Goal: Task Accomplishment & Management: Manage account settings

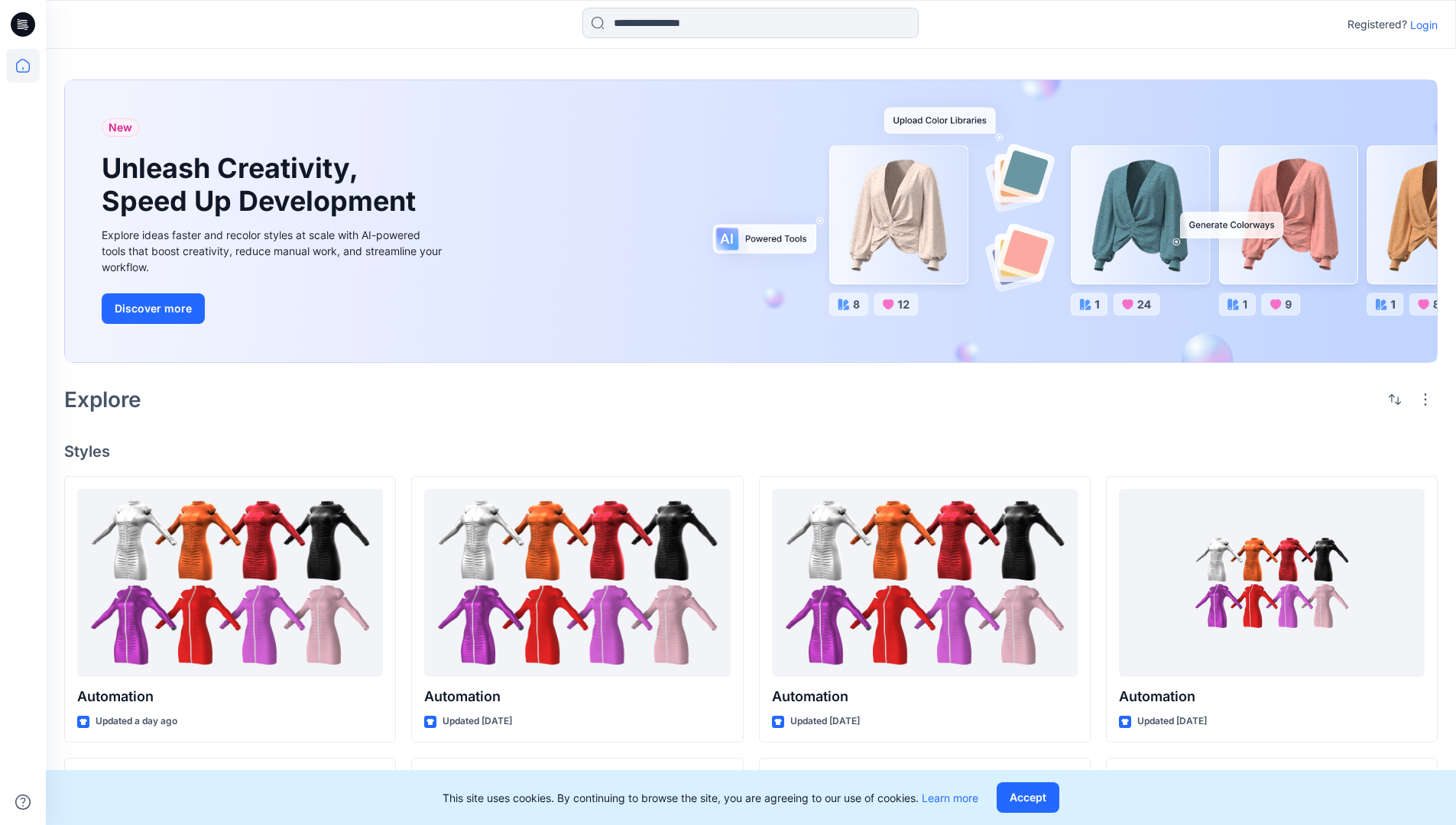
click at [1420, 24] on p "Login" at bounding box center [1424, 25] width 28 height 16
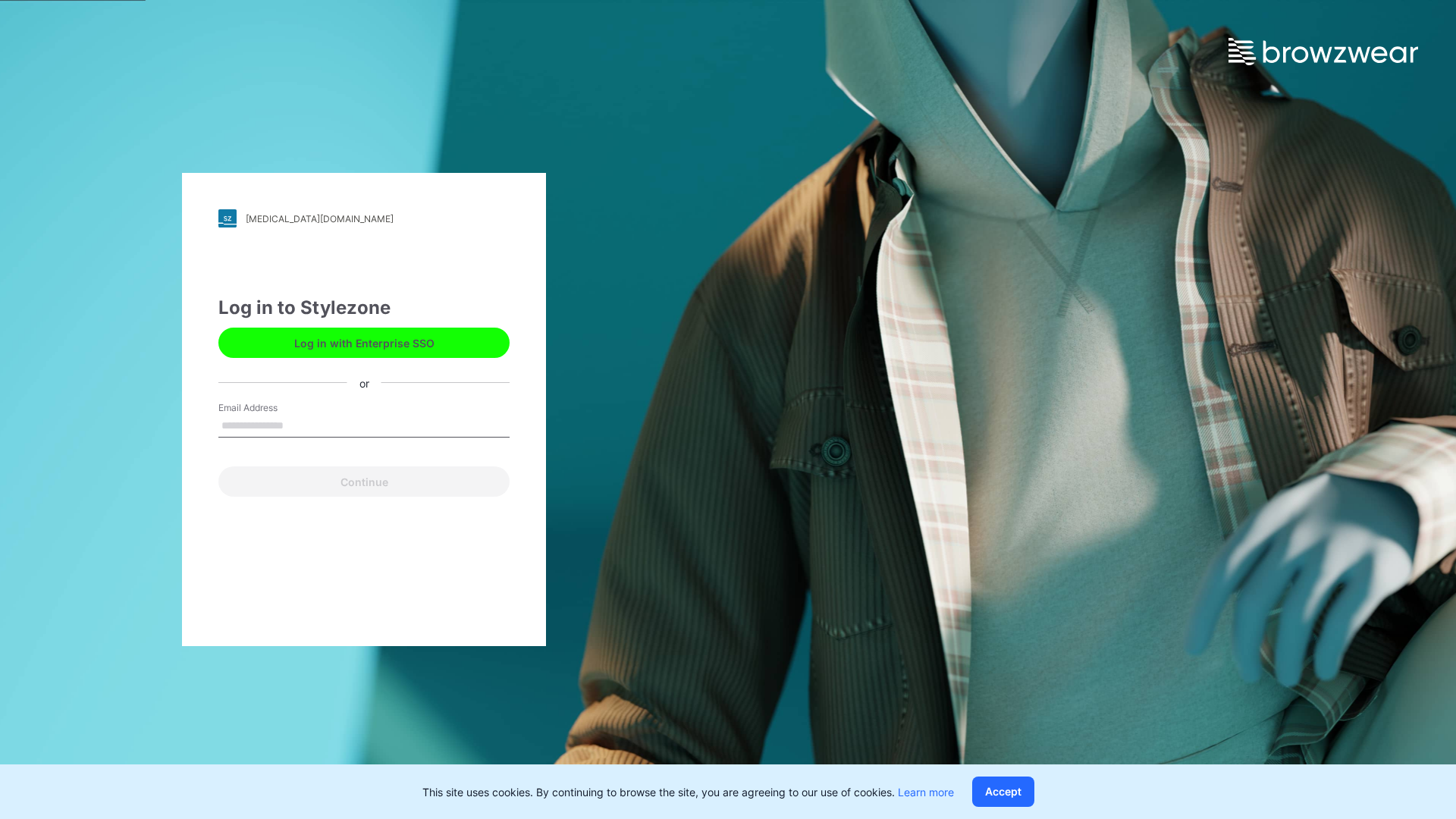
click at [300, 425] on input "Email Address" at bounding box center [363, 426] width 292 height 23
type input "**********"
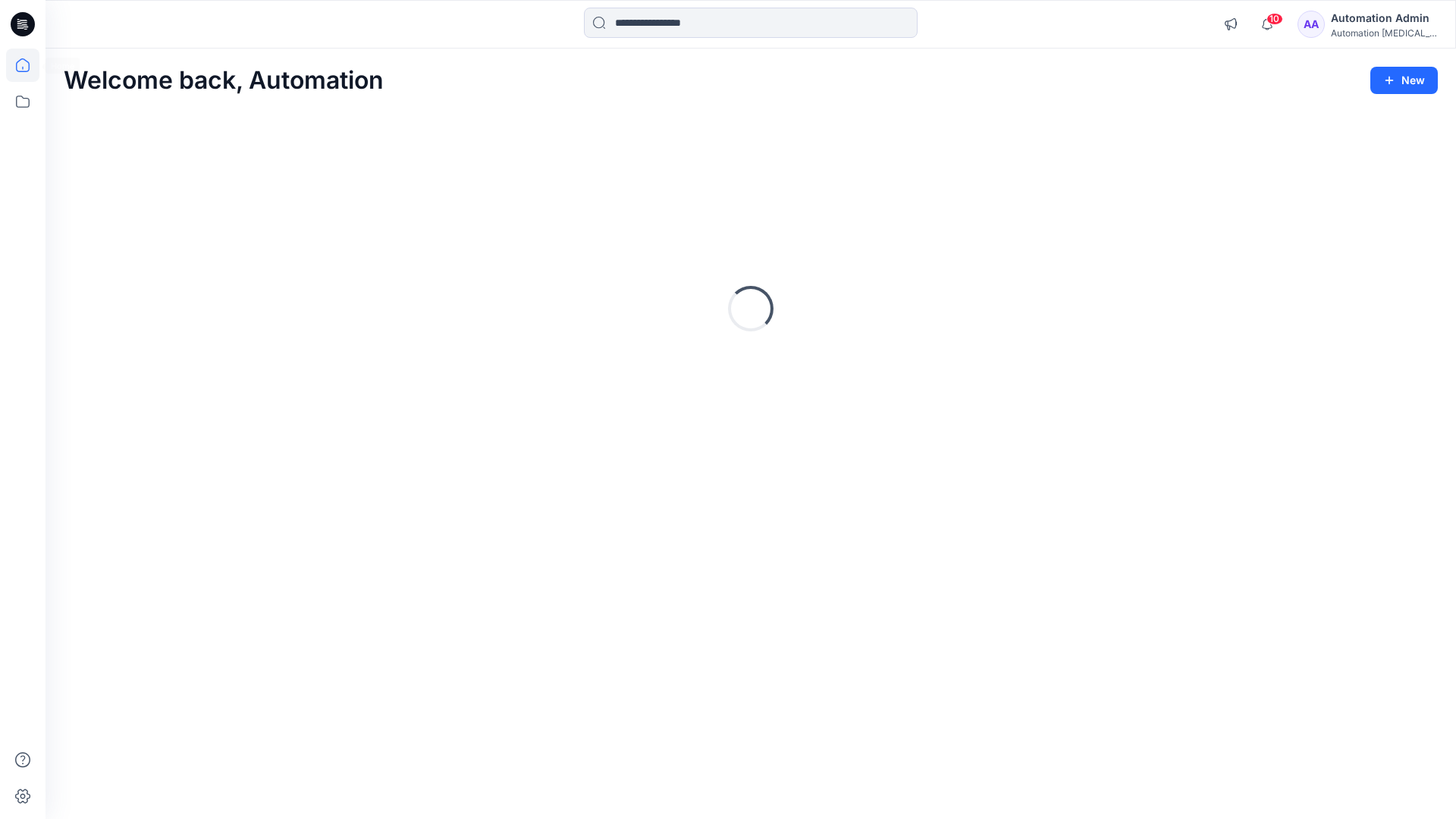
click at [29, 66] on icon at bounding box center [22, 65] width 13 height 13
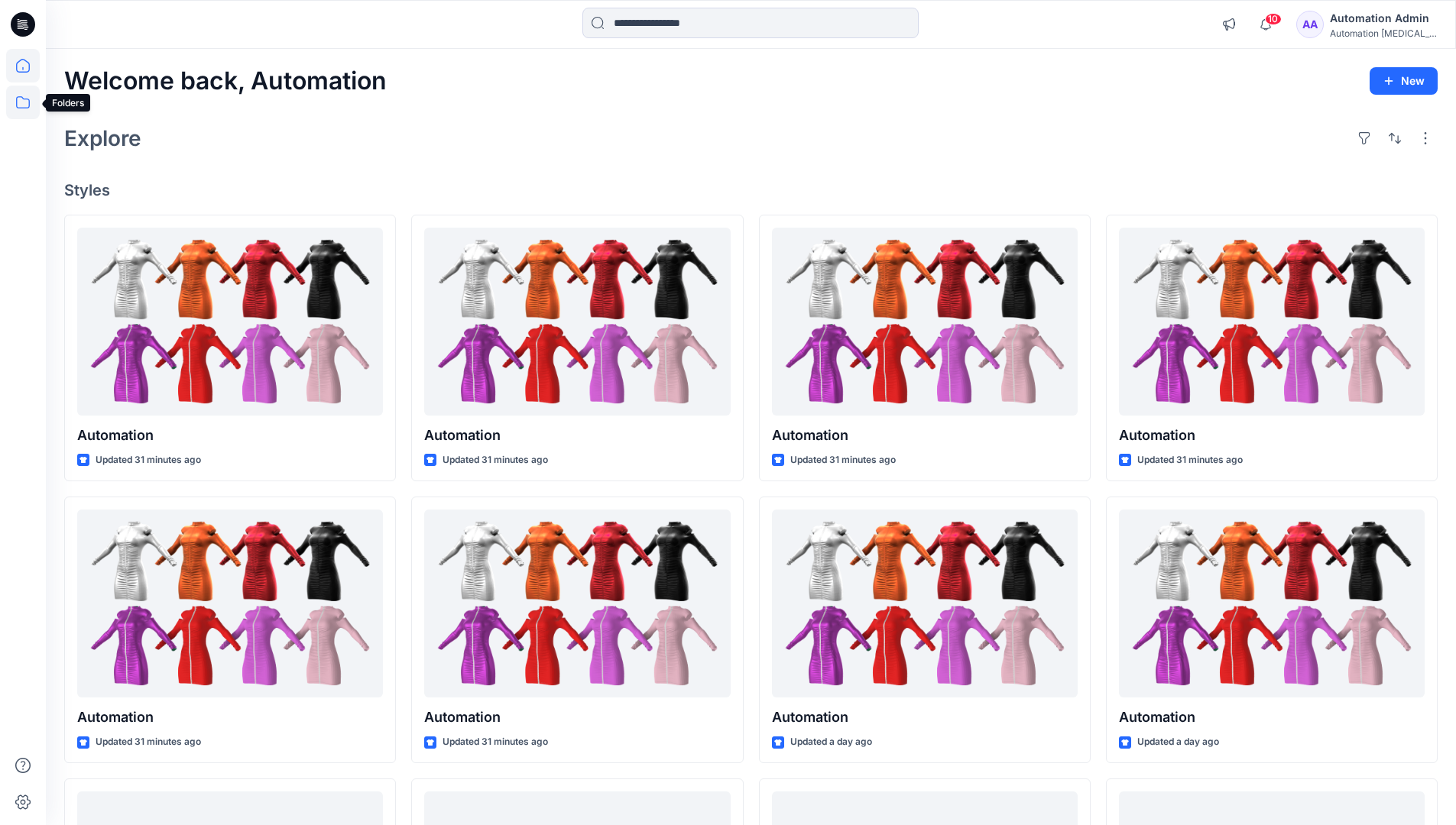
click at [19, 110] on icon at bounding box center [23, 103] width 34 height 34
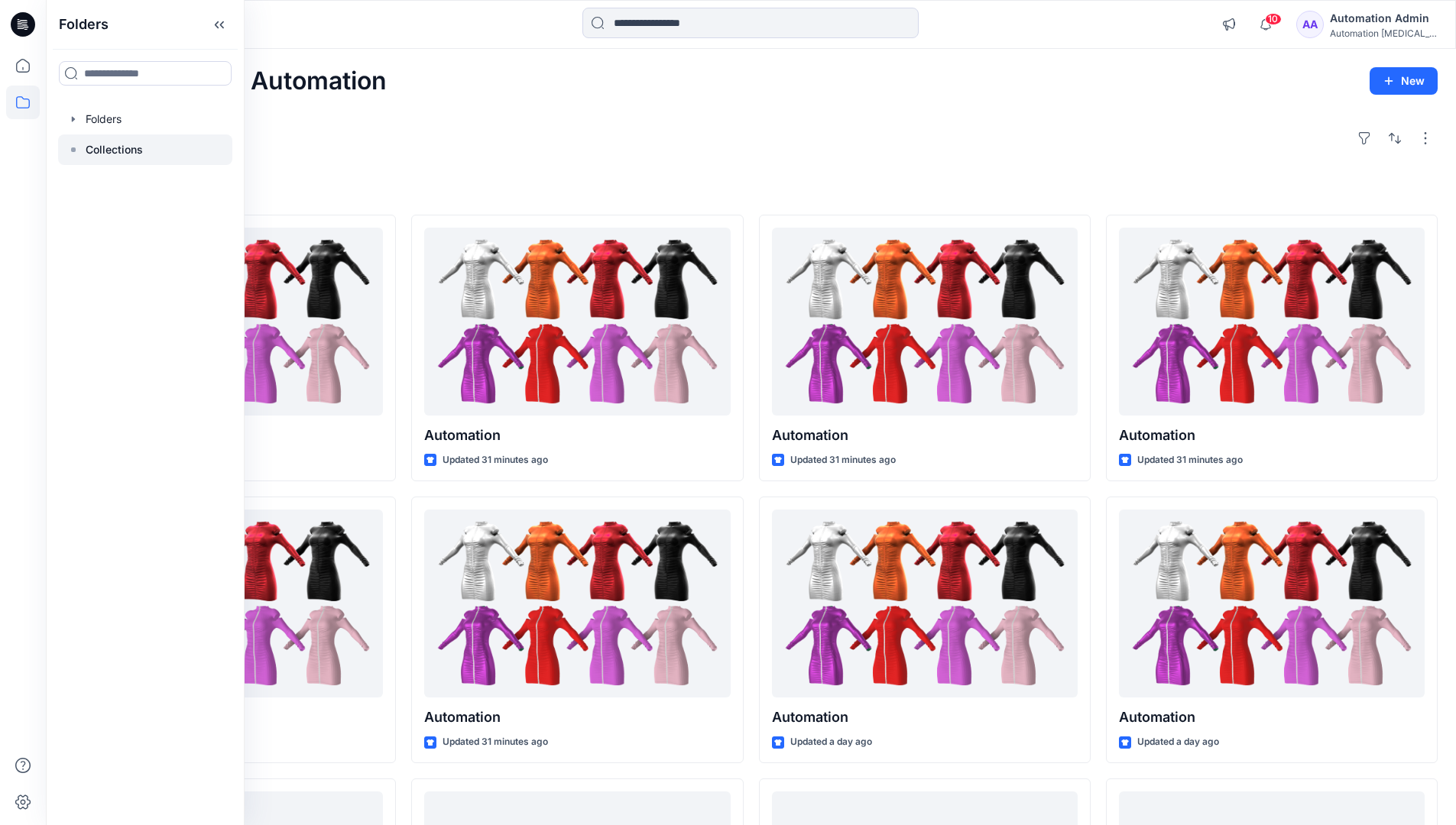
click at [71, 148] on rect at bounding box center [73, 149] width 4 height 4
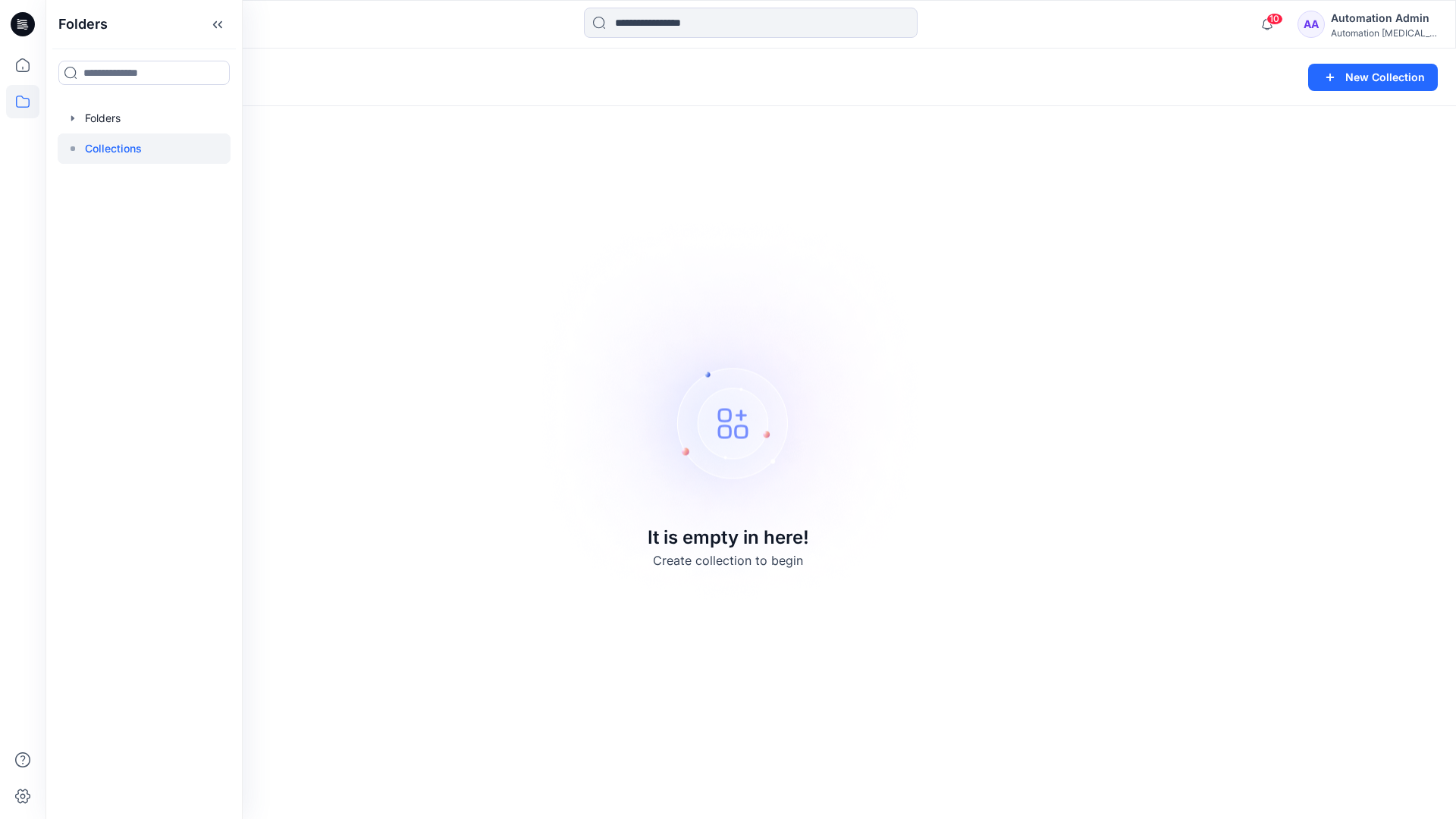
click at [98, 144] on p "Collections" at bounding box center [113, 148] width 57 height 19
click at [12, 99] on icon at bounding box center [23, 102] width 34 height 34
click at [1363, 86] on button "New Collection" at bounding box center [1373, 77] width 129 height 27
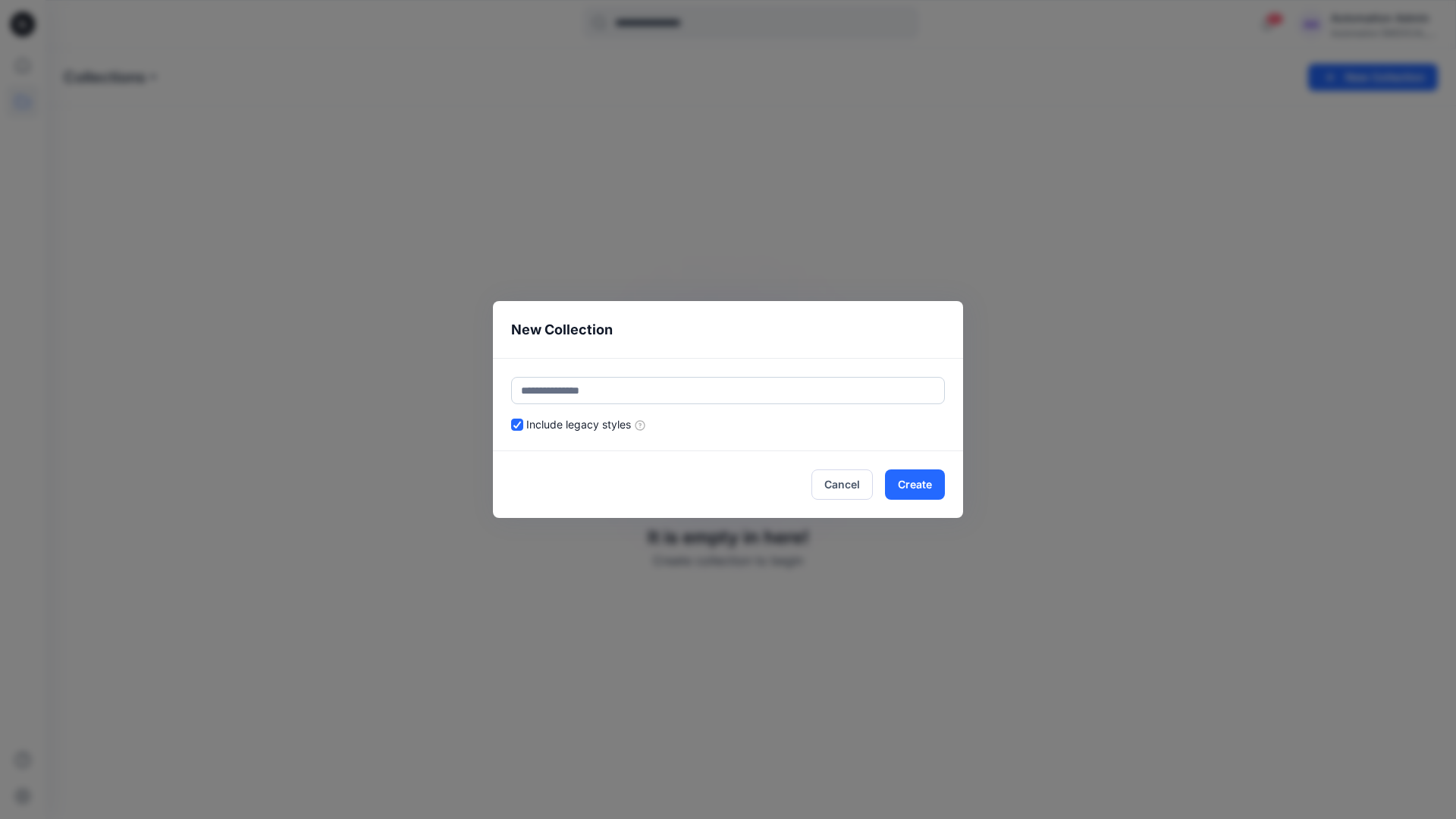
click at [642, 386] on input "text" at bounding box center [728, 390] width 433 height 27
type input "**********"
click at [912, 483] on button "Create" at bounding box center [915, 485] width 60 height 30
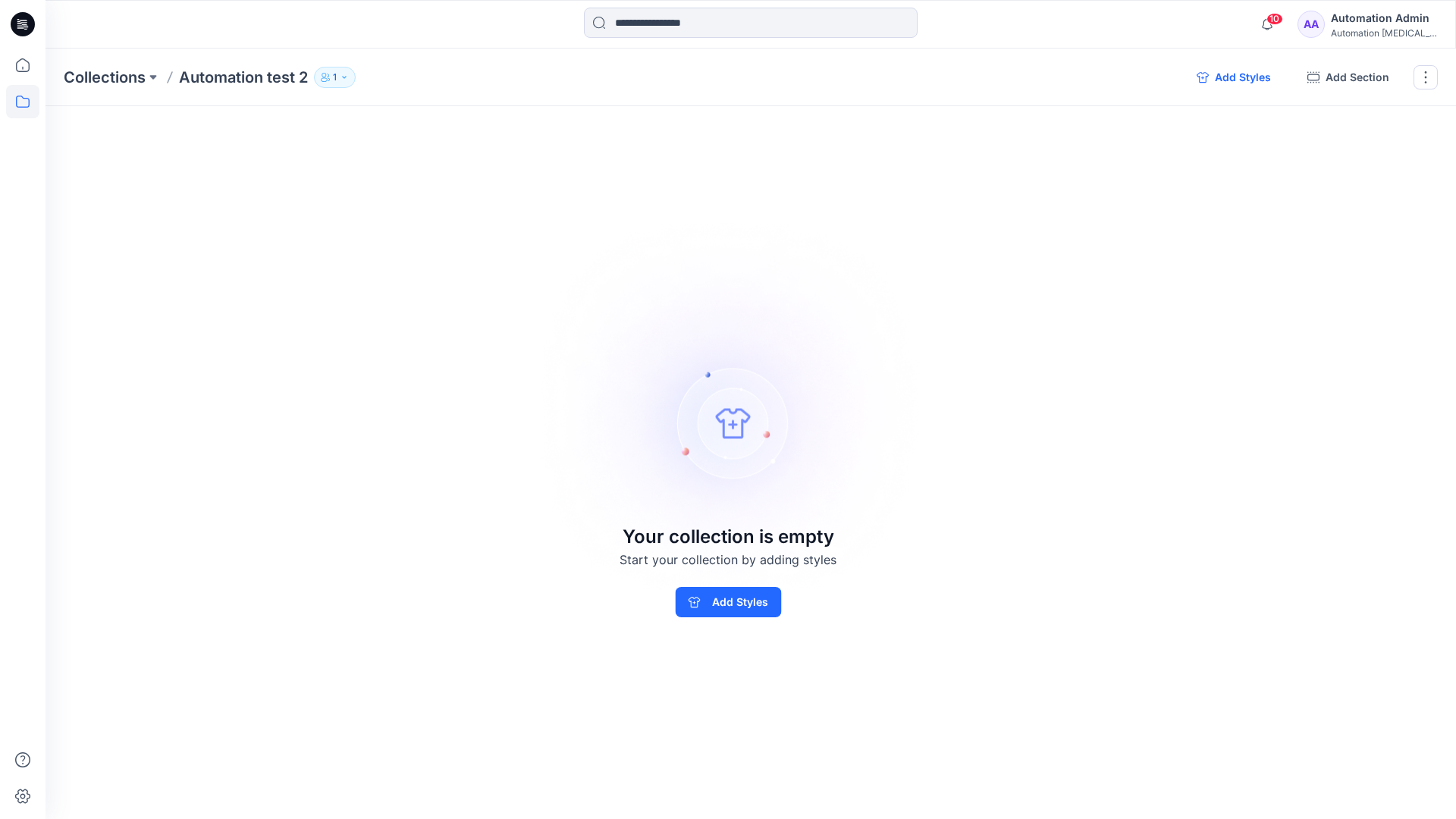
click at [1233, 77] on button "Add Styles" at bounding box center [1234, 77] width 98 height 24
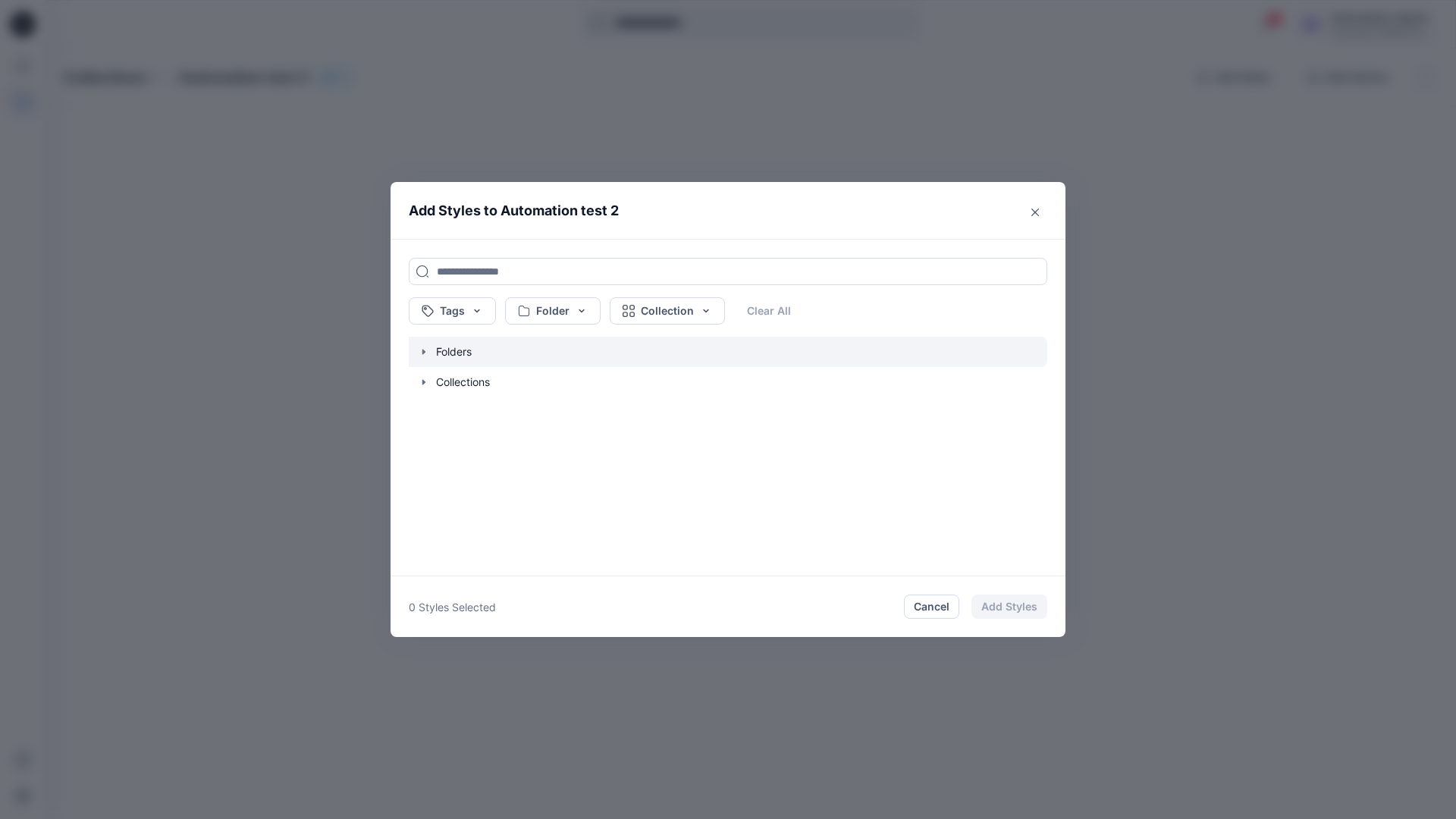
click at [424, 355] on icon "button" at bounding box center [424, 352] width 12 height 12
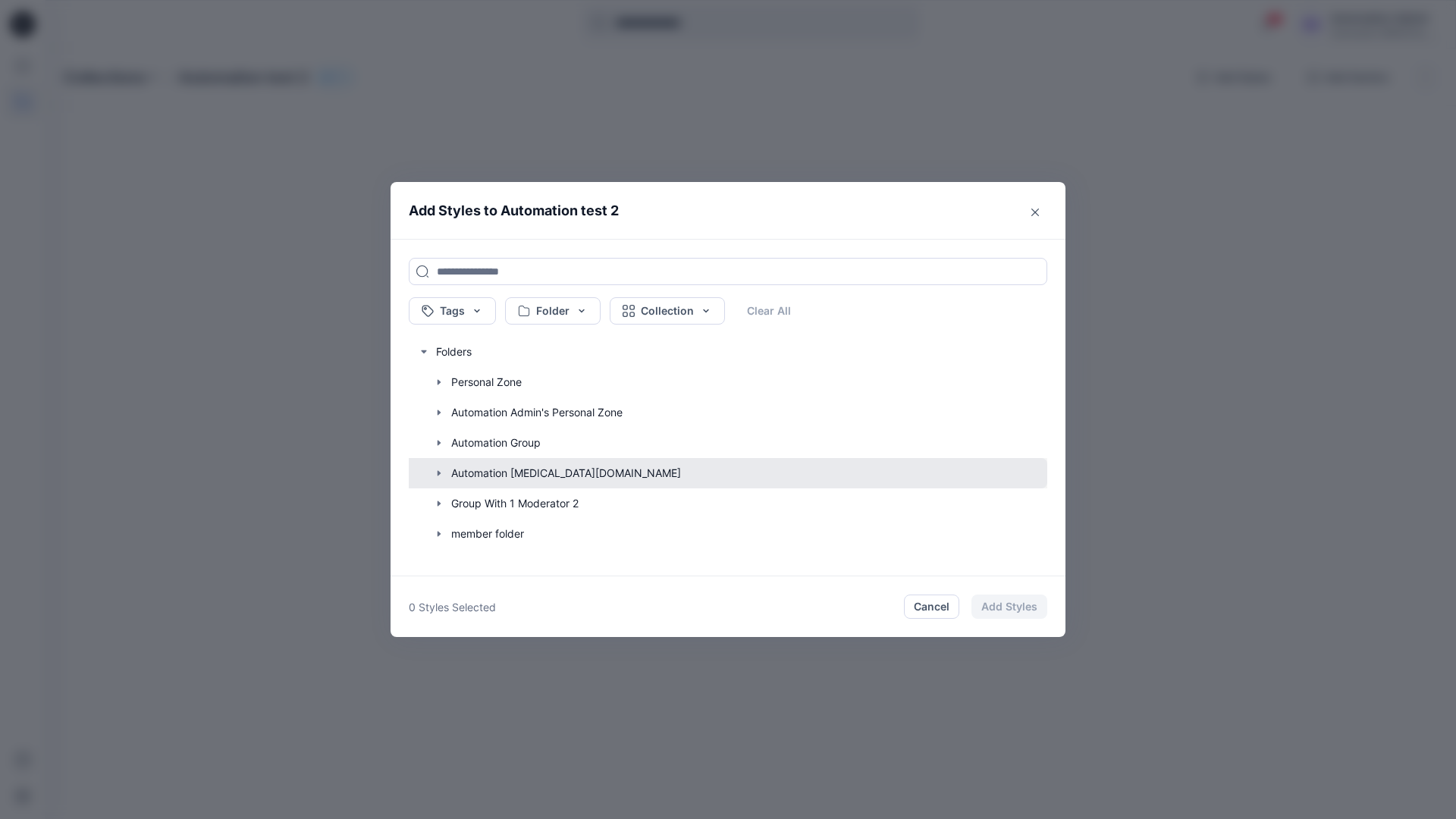
click at [482, 474] on button "button" at bounding box center [720, 473] width 654 height 30
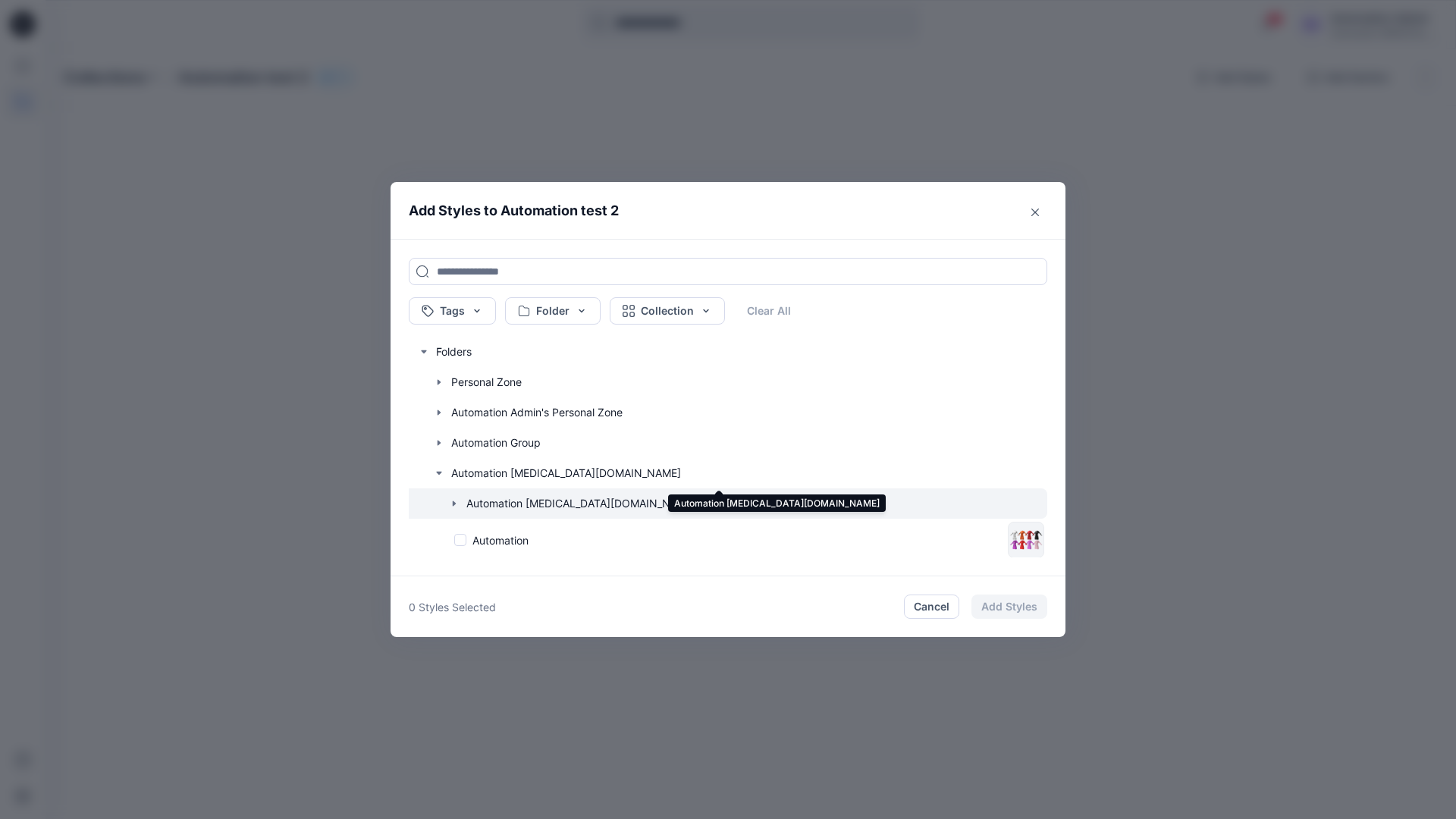
click at [456, 504] on icon "button" at bounding box center [455, 503] width 12 height 12
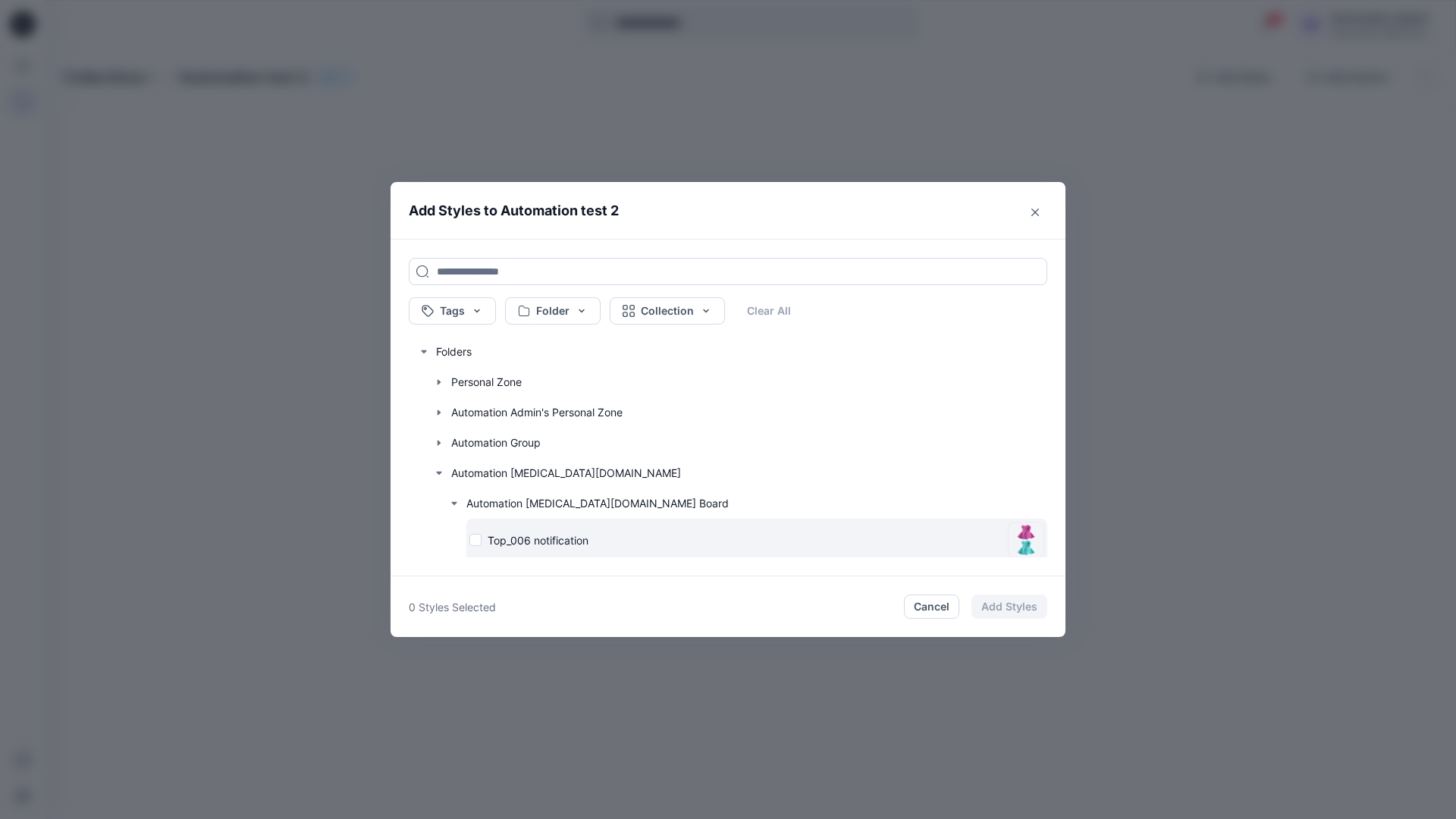
click at [477, 542] on div "Top_006 notification" at bounding box center [736, 541] width 533 height 16
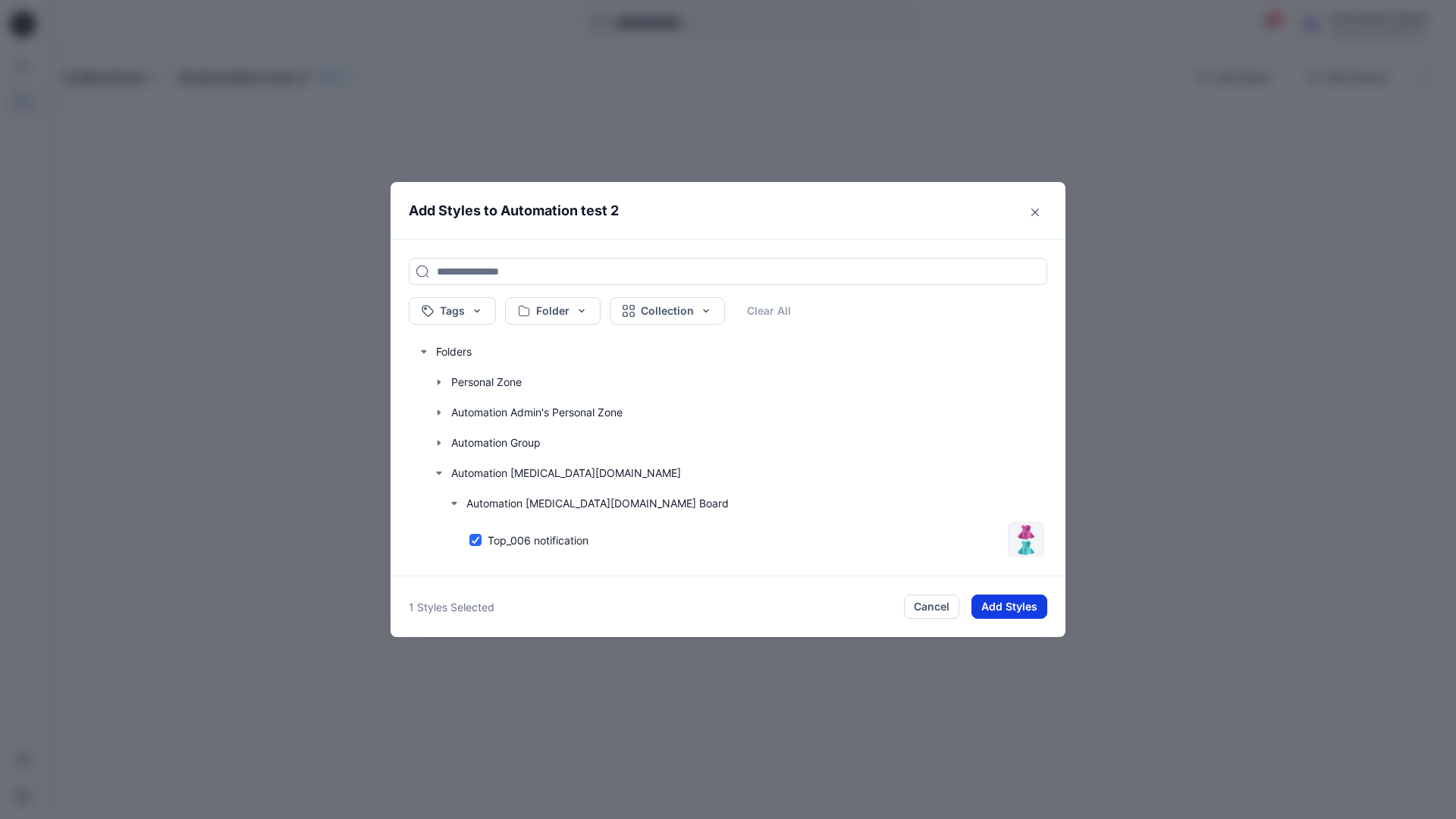
click at [996, 599] on button "Add Styles" at bounding box center [1009, 606] width 76 height 24
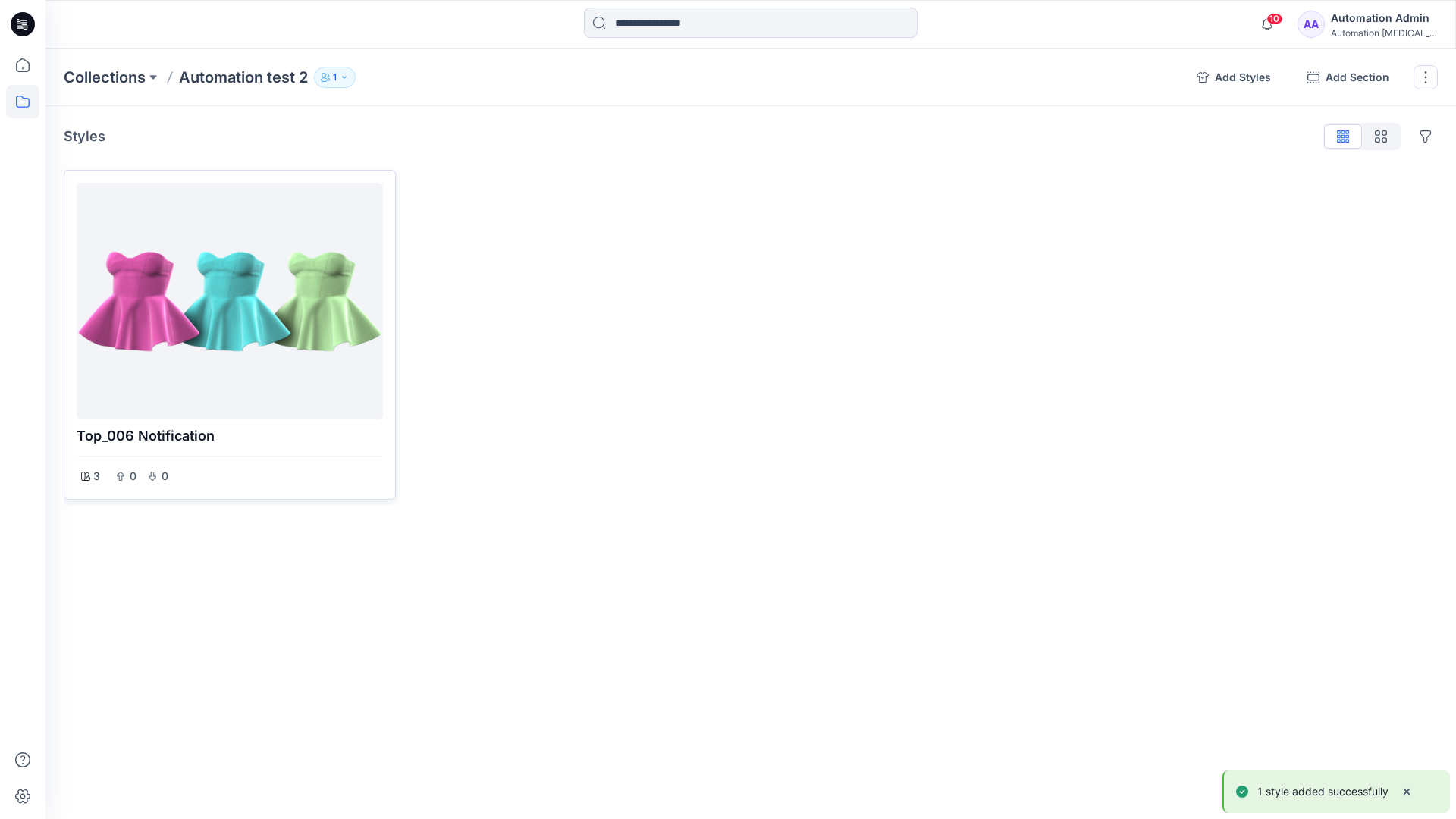
click at [284, 308] on div at bounding box center [230, 300] width 294 height 224
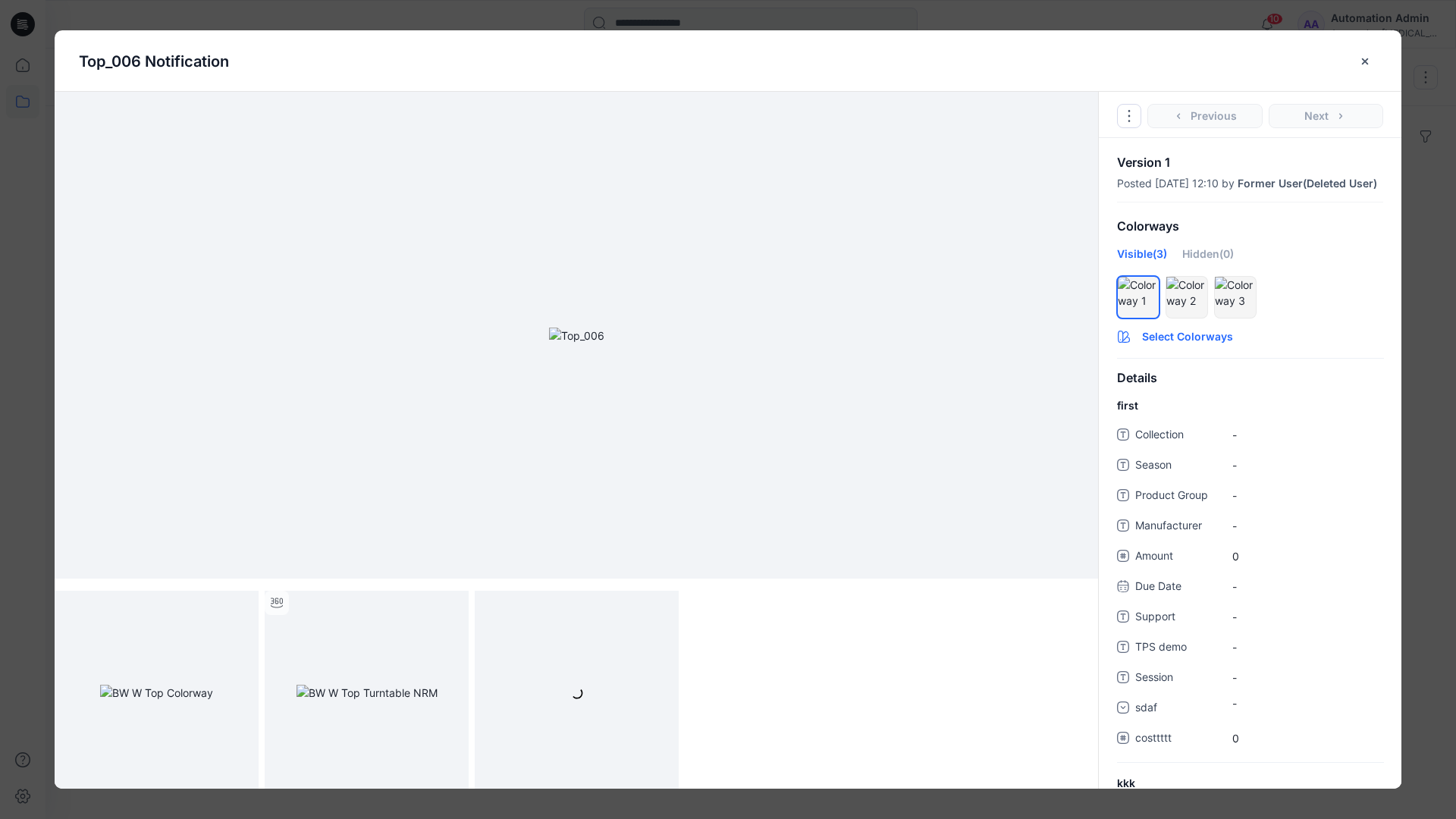
click at [1187, 346] on button "Select Colorways" at bounding box center [1250, 333] width 302 height 24
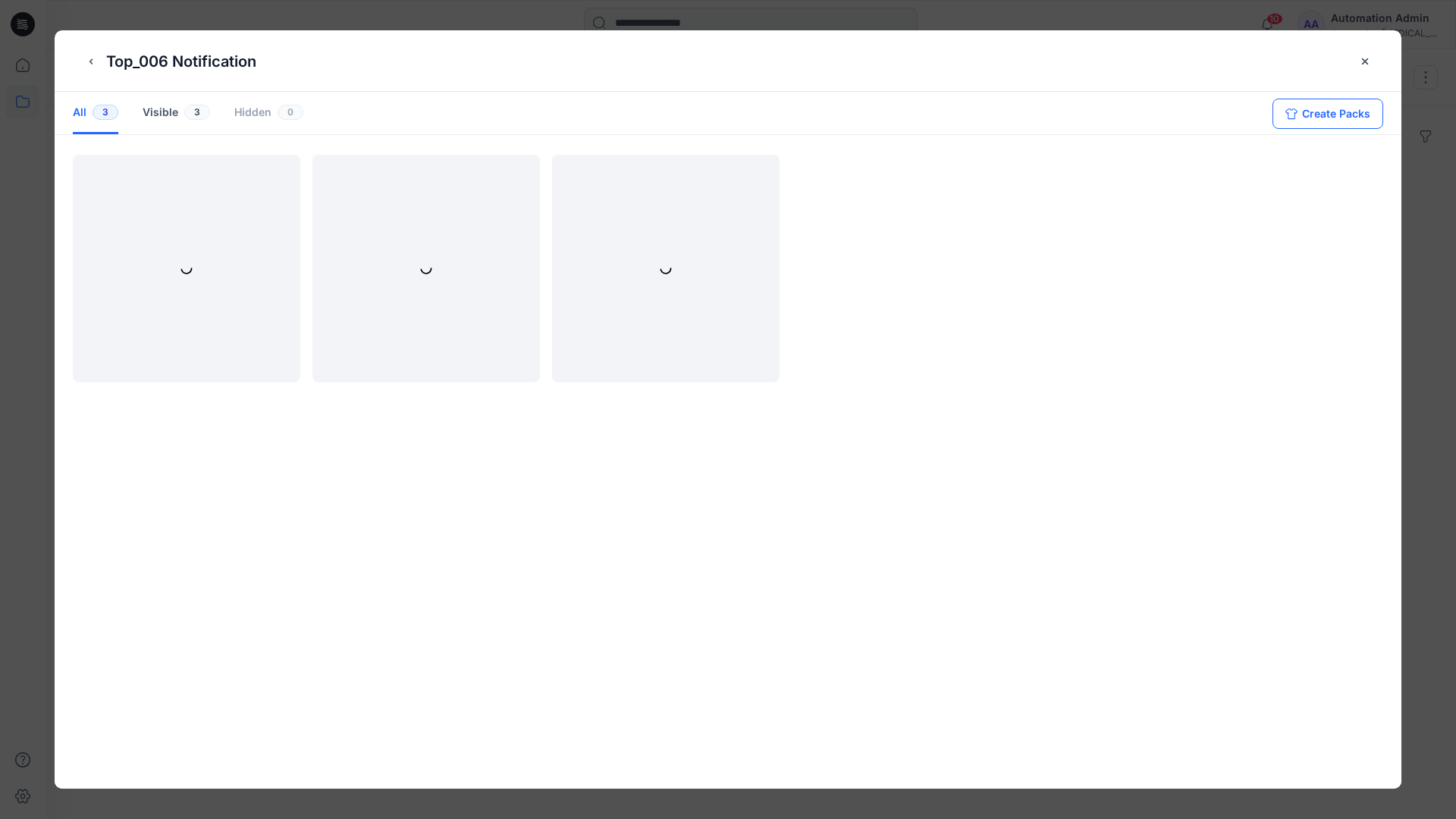
click at [1316, 110] on button "Create Packs" at bounding box center [1328, 113] width 111 height 30
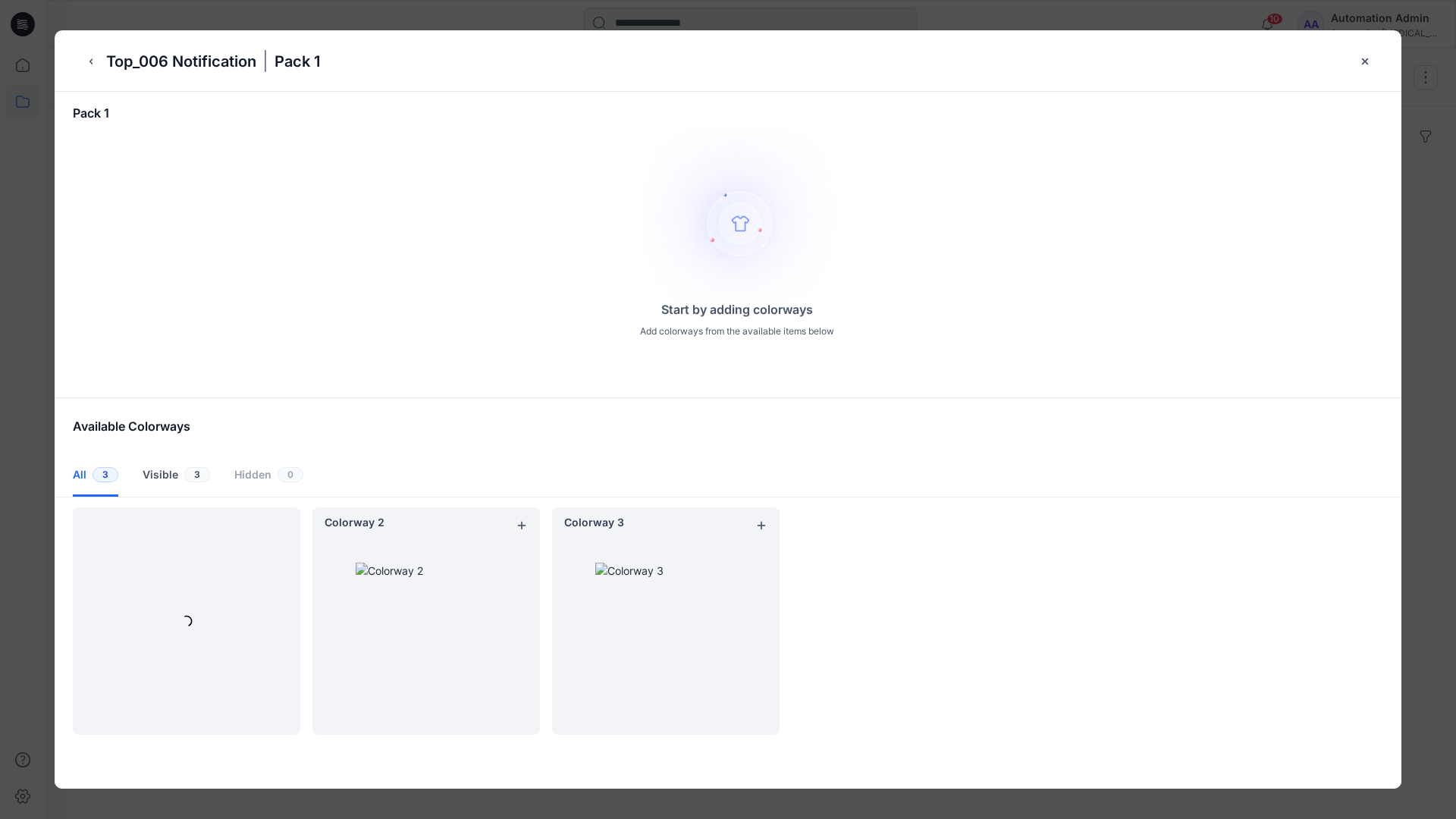
click at [0, 0] on icon "add colorway" at bounding box center [0, 0] width 0 height 0
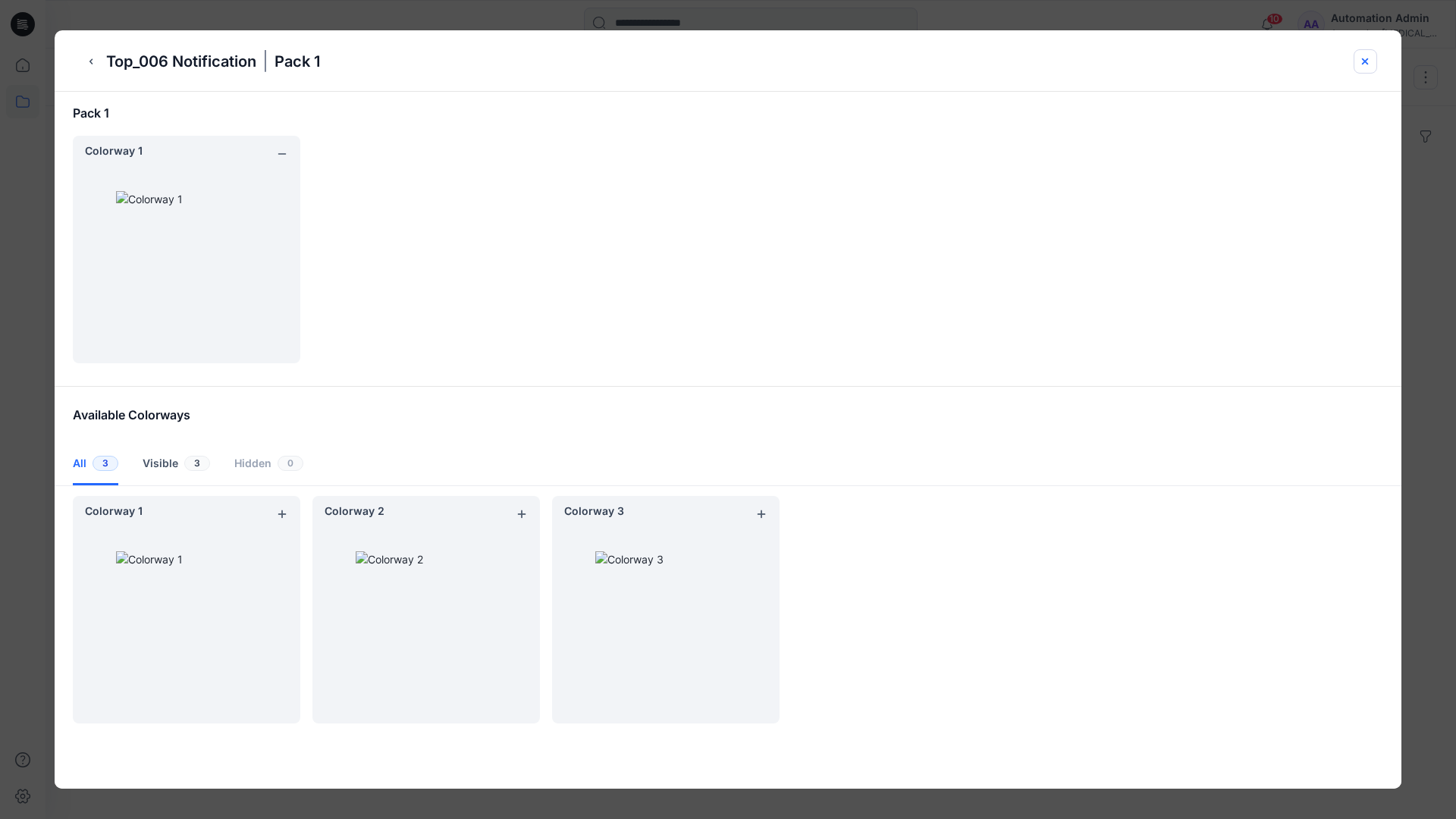
click at [1366, 64] on icon "close-btn" at bounding box center [1366, 61] width 12 height 12
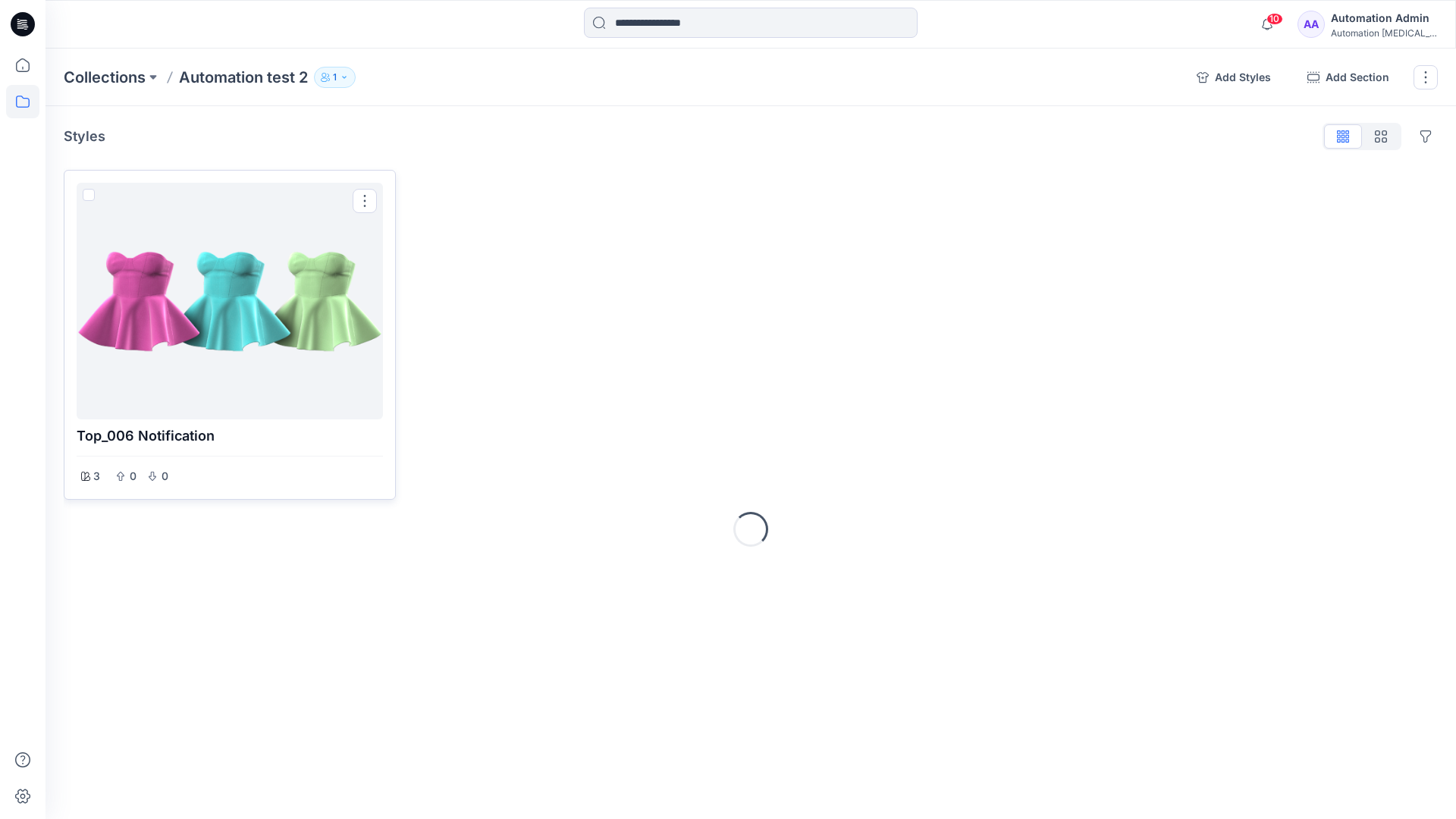
click at [221, 347] on div at bounding box center [230, 300] width 294 height 224
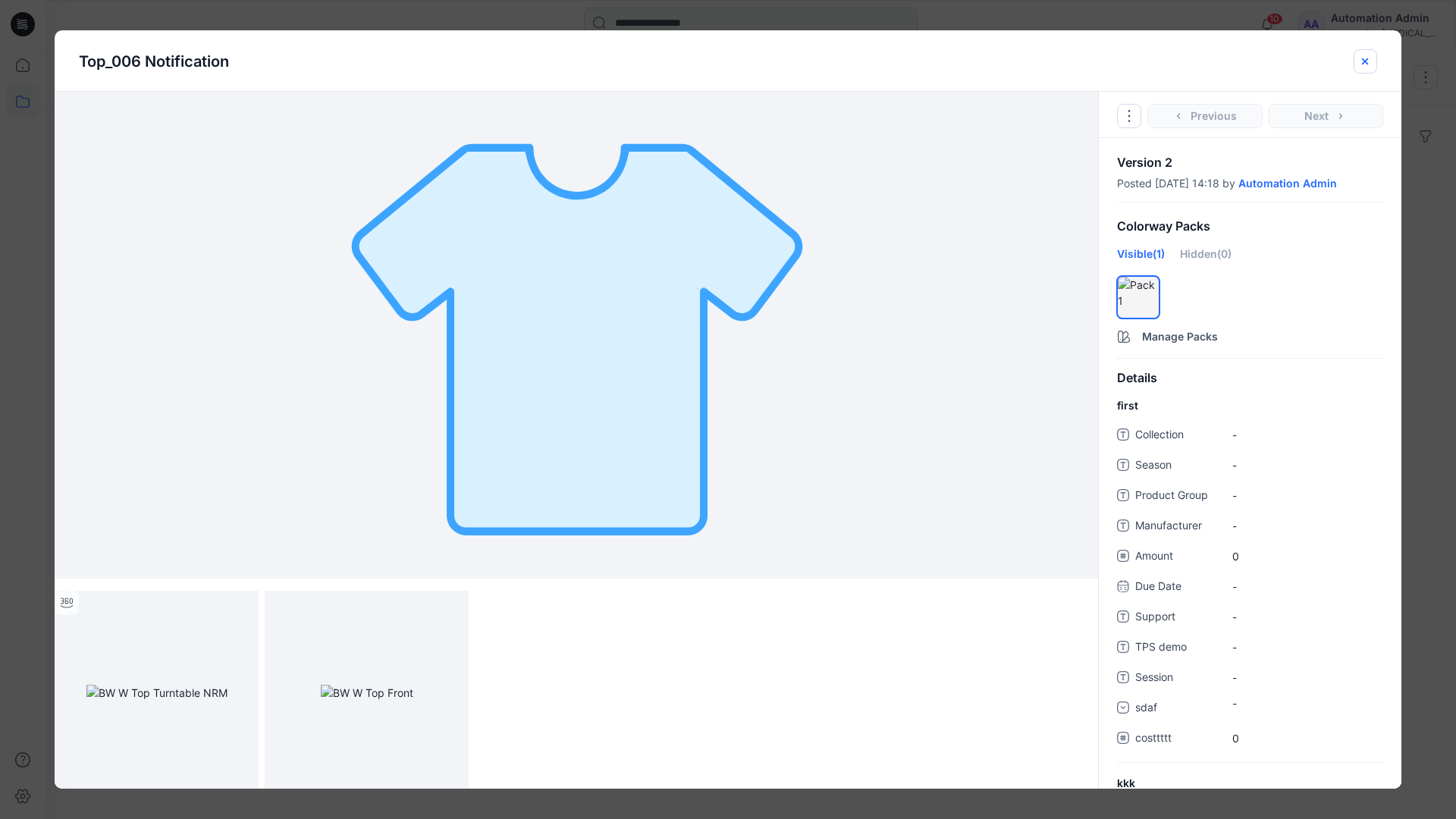
click at [1359, 63] on icon "close-btn" at bounding box center [1366, 61] width 12 height 12
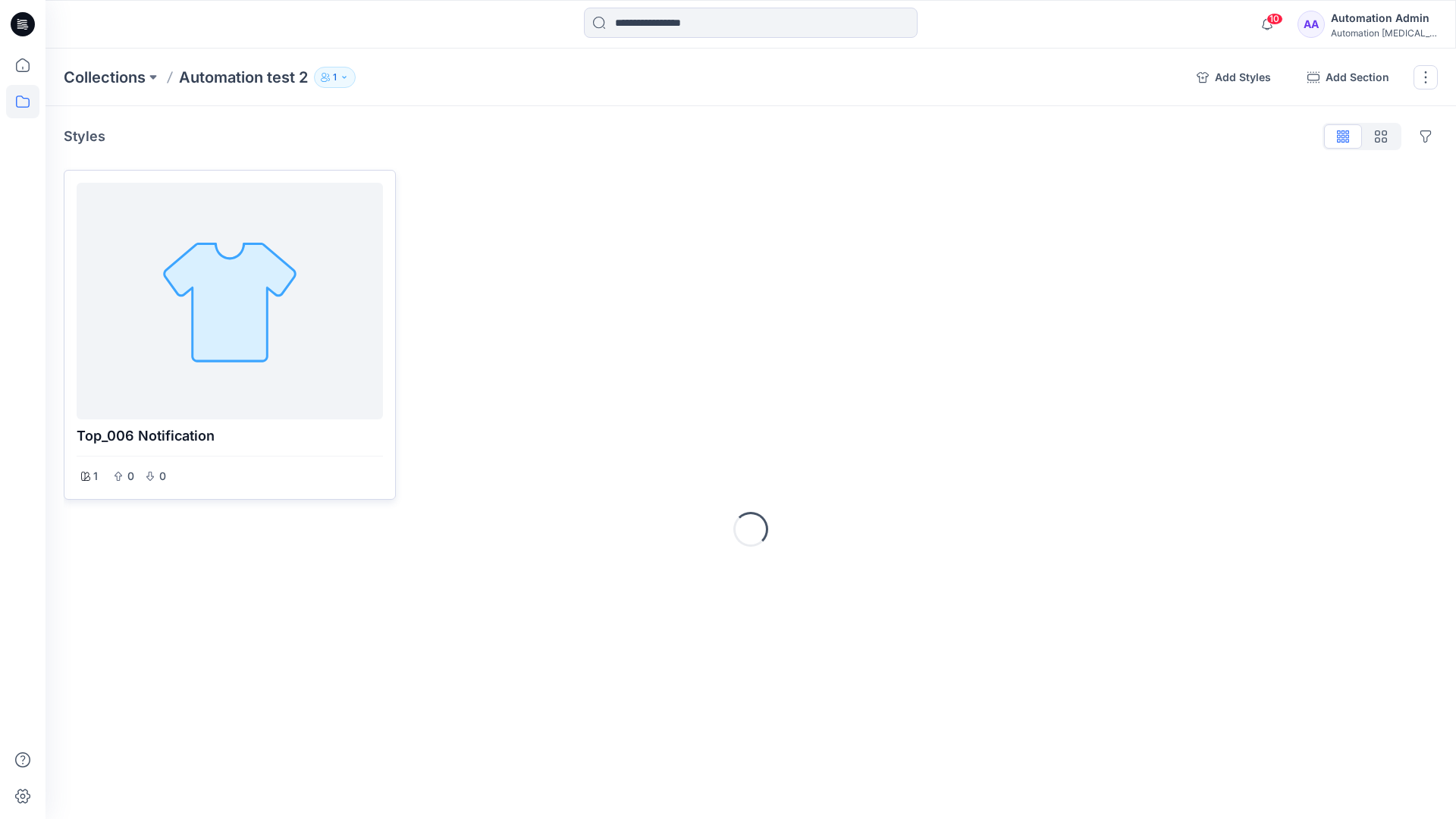
click at [225, 250] on div at bounding box center [230, 300] width 294 height 224
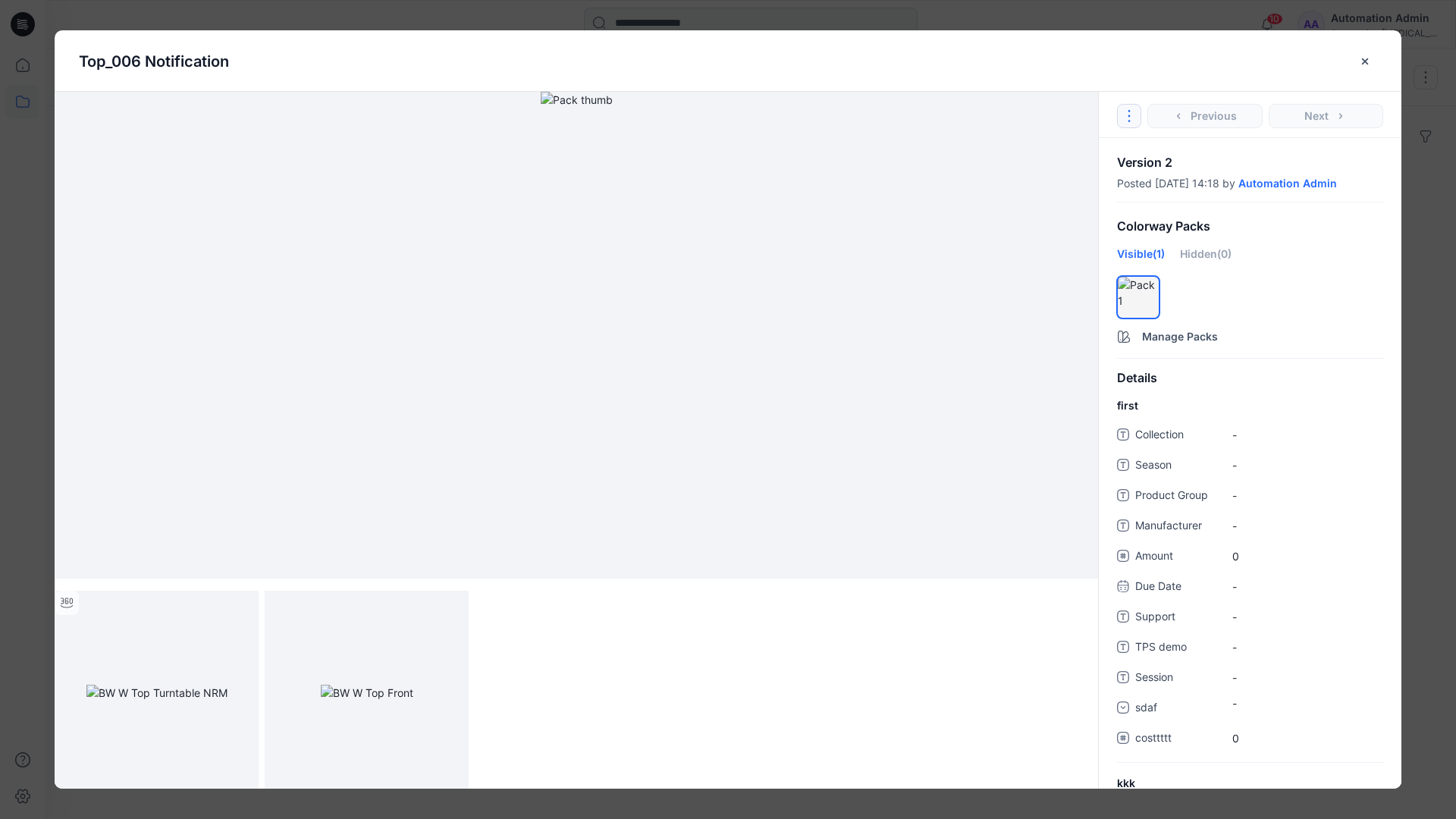
click at [1133, 113] on icon "Options" at bounding box center [1129, 116] width 12 height 12
click at [1127, 184] on button "Duplicate Original Style to..." at bounding box center [1129, 186] width 183 height 30
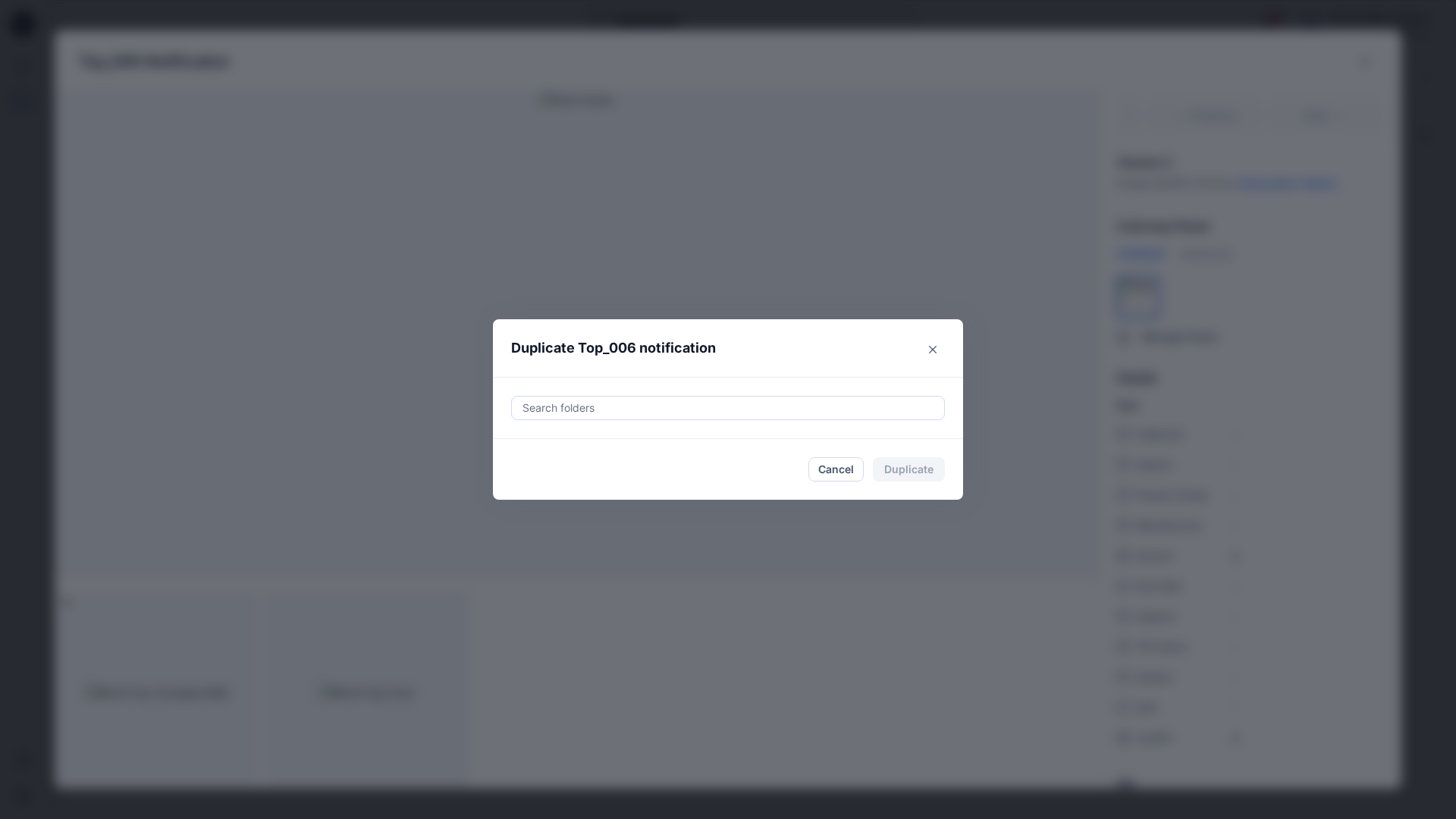
click at [702, 406] on div at bounding box center [728, 408] width 414 height 19
click at [934, 347] on icon "Close" at bounding box center [932, 349] width 8 height 8
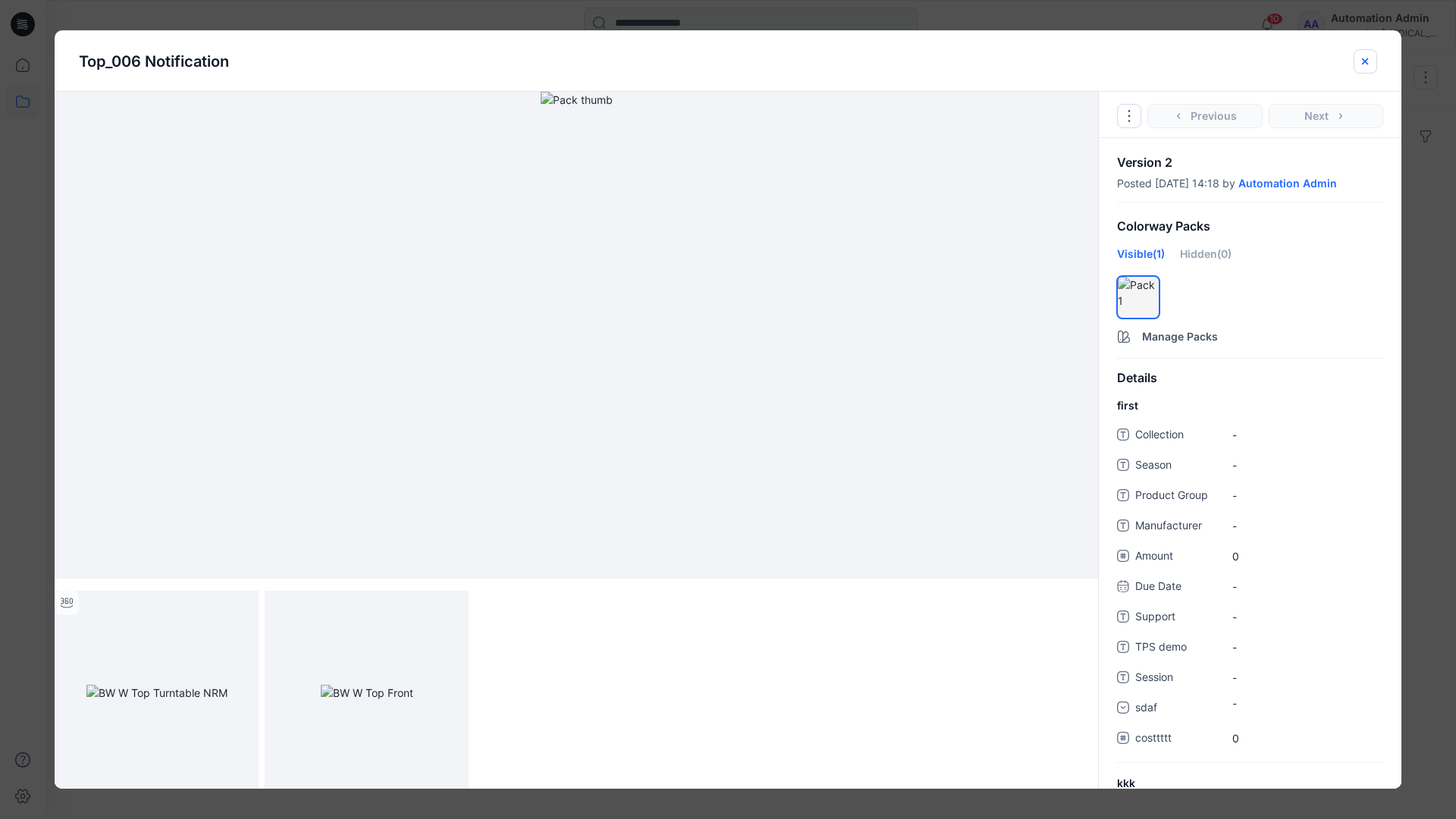
click at [1365, 66] on icon "close-btn" at bounding box center [1366, 61] width 12 height 12
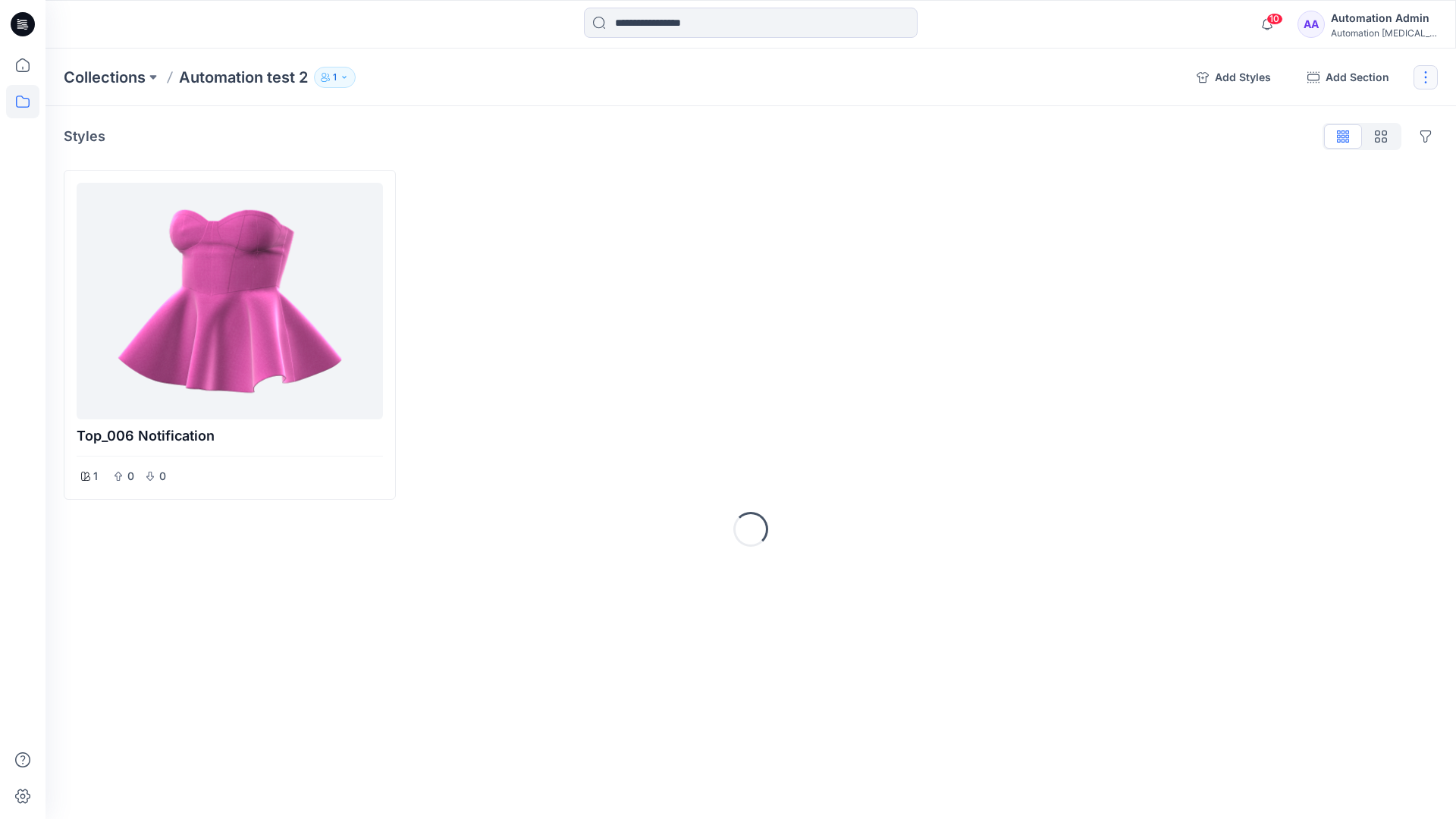
click at [1421, 79] on button "button" at bounding box center [1425, 77] width 24 height 24
click at [1338, 218] on button "Delete Collection" at bounding box center [1352, 216] width 164 height 28
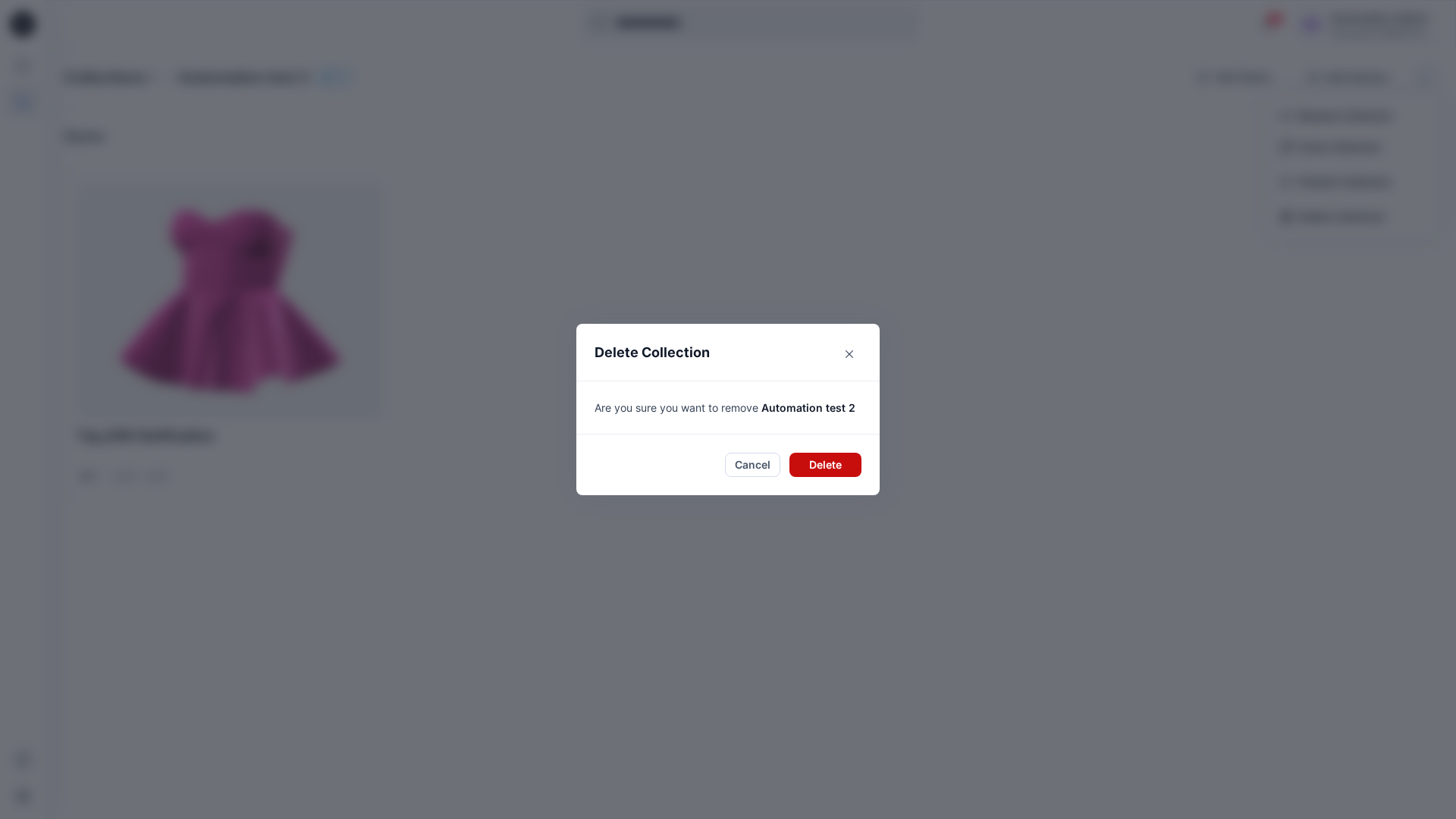
click at [842, 454] on button "Delete" at bounding box center [825, 464] width 72 height 24
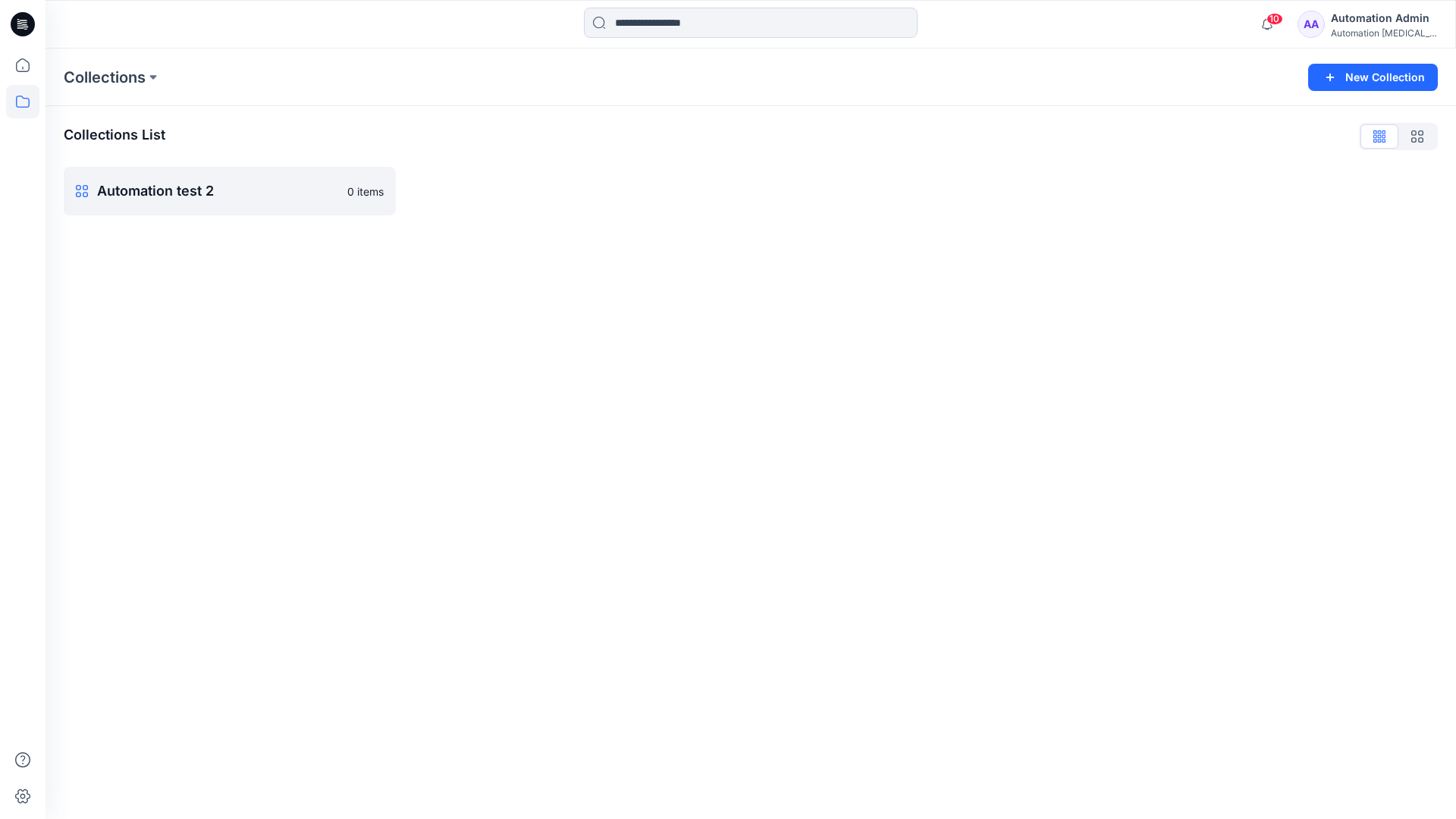
click at [1372, 25] on div "Automation Admin" at bounding box center [1384, 18] width 106 height 19
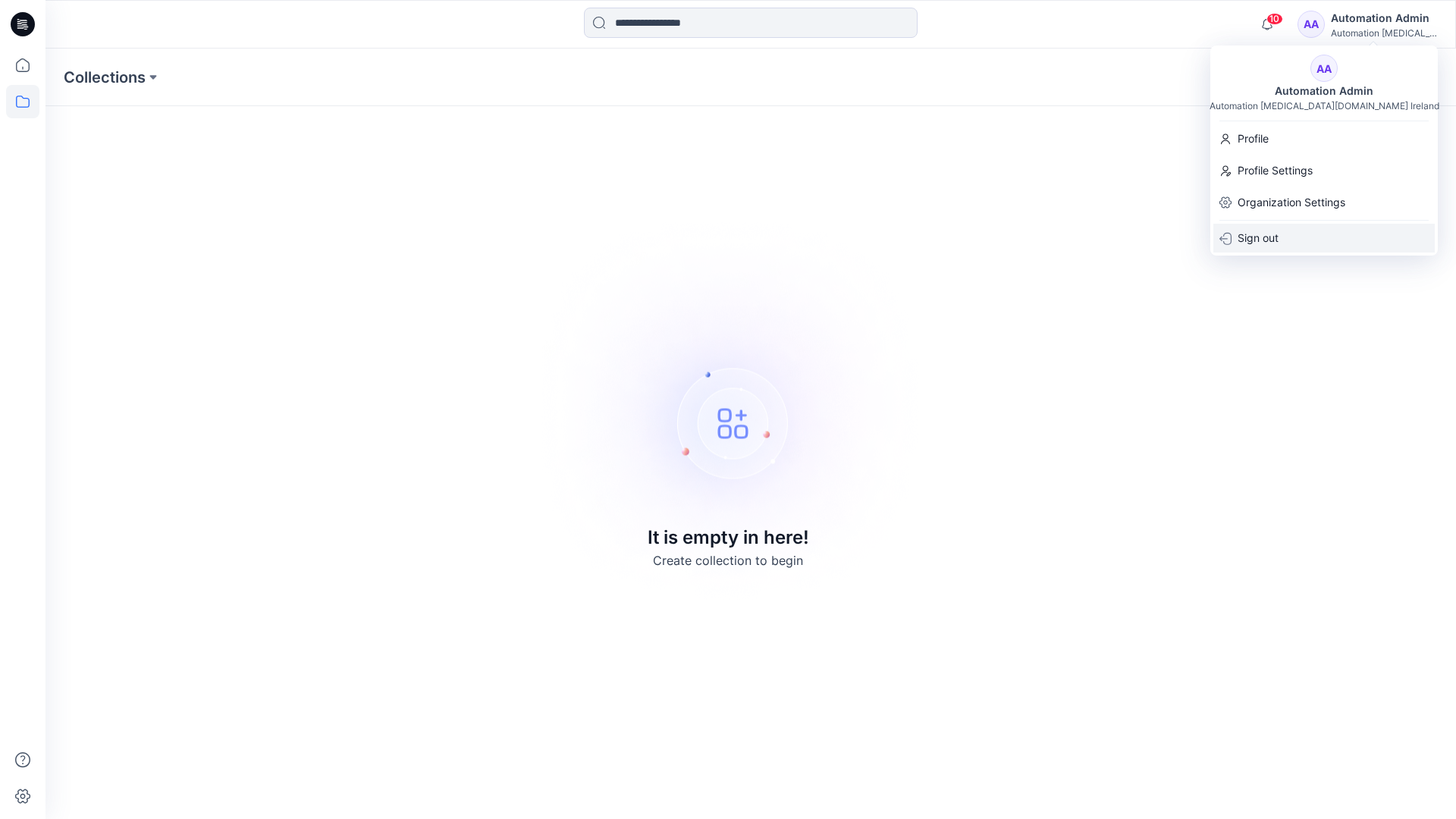
click at [1280, 233] on div "Sign out" at bounding box center [1324, 238] width 222 height 29
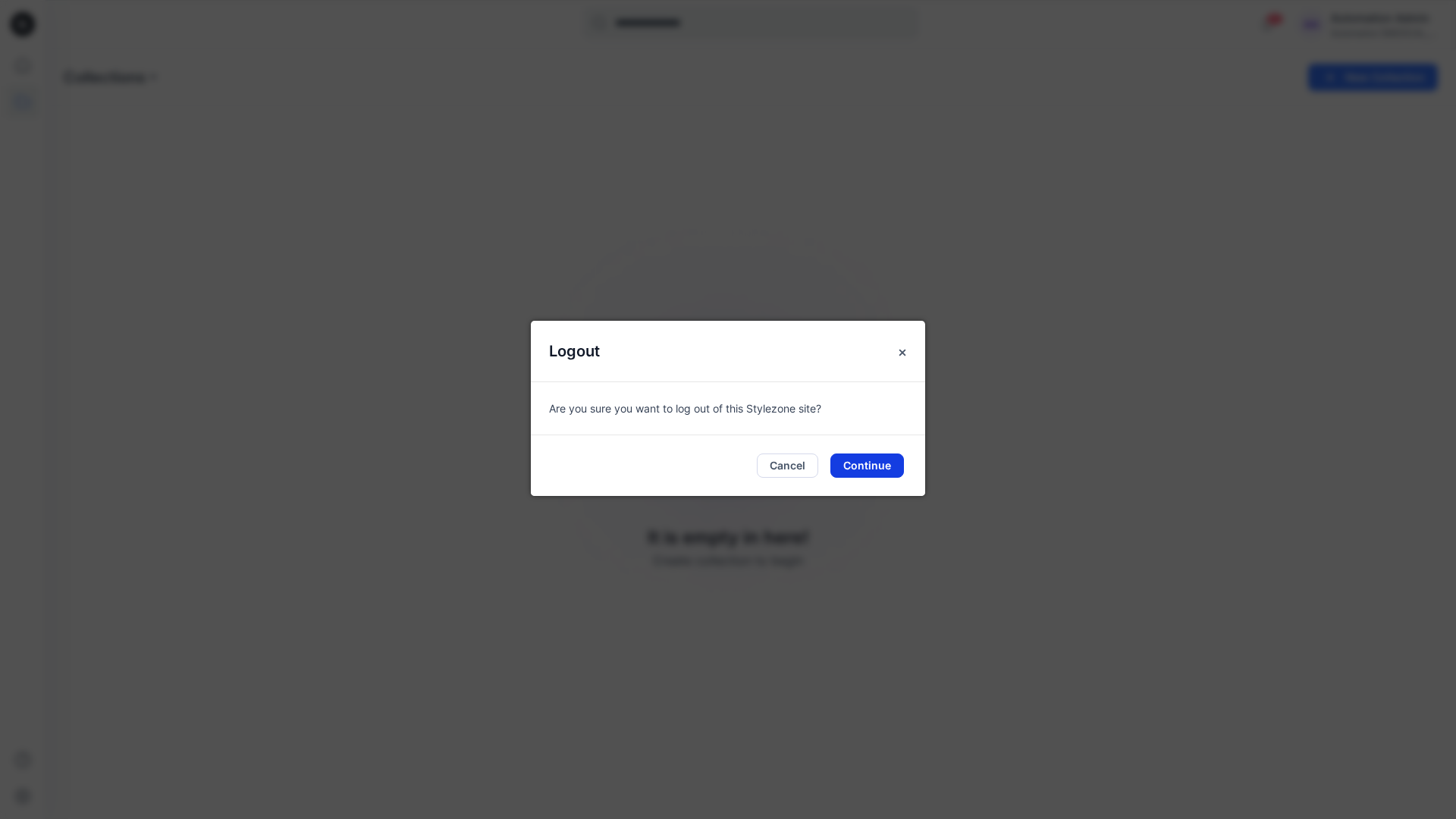
click at [864, 471] on button "Continue" at bounding box center [867, 465] width 74 height 24
